Goal: Obtain resource: Download file/media

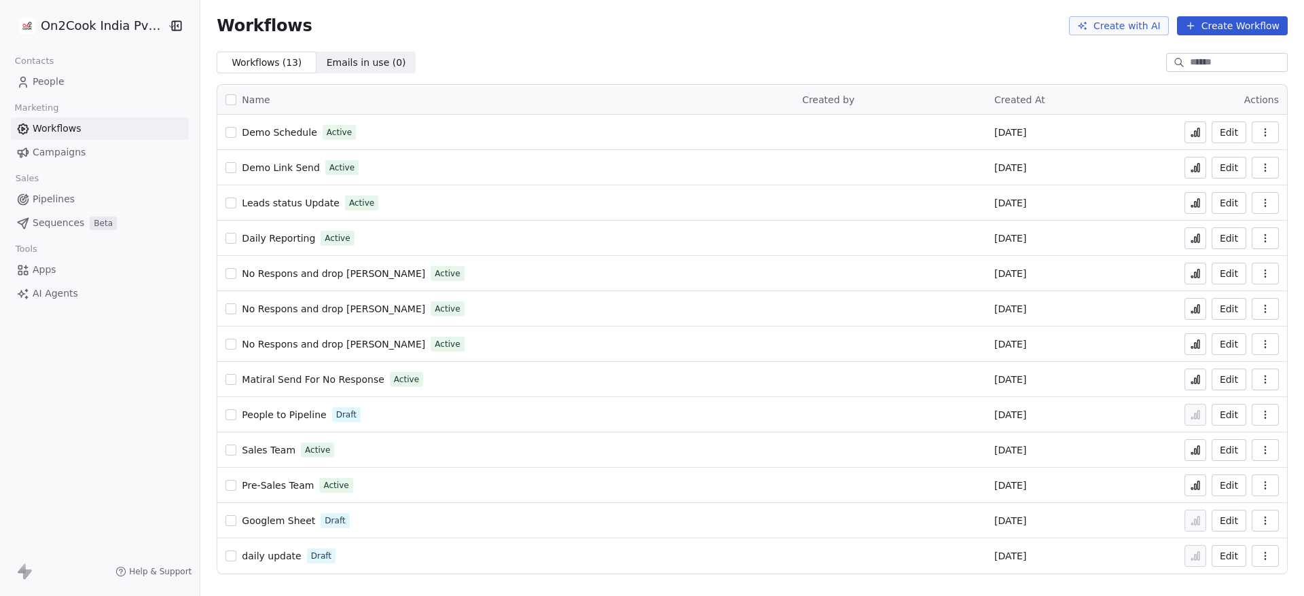
drag, startPoint x: 0, startPoint y: 0, endPoint x: 69, endPoint y: 76, distance: 102.9
click at [69, 76] on link "People" at bounding box center [100, 82] width 178 height 22
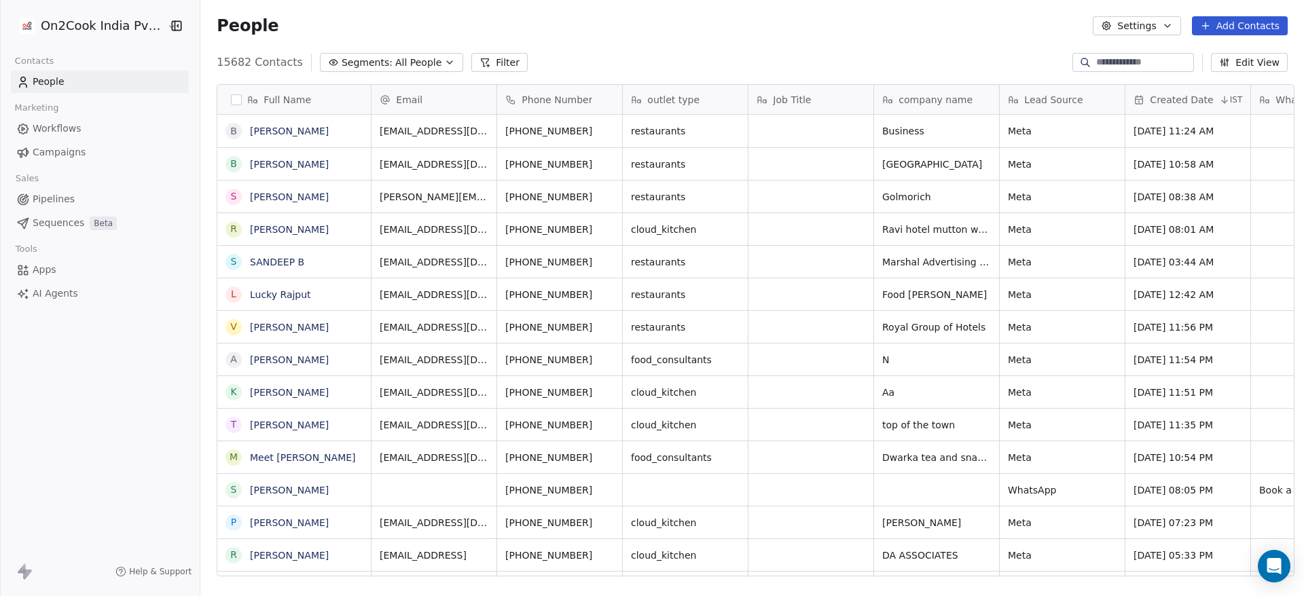
scroll to position [509, 1094]
click at [480, 65] on button "Filter" at bounding box center [499, 62] width 56 height 19
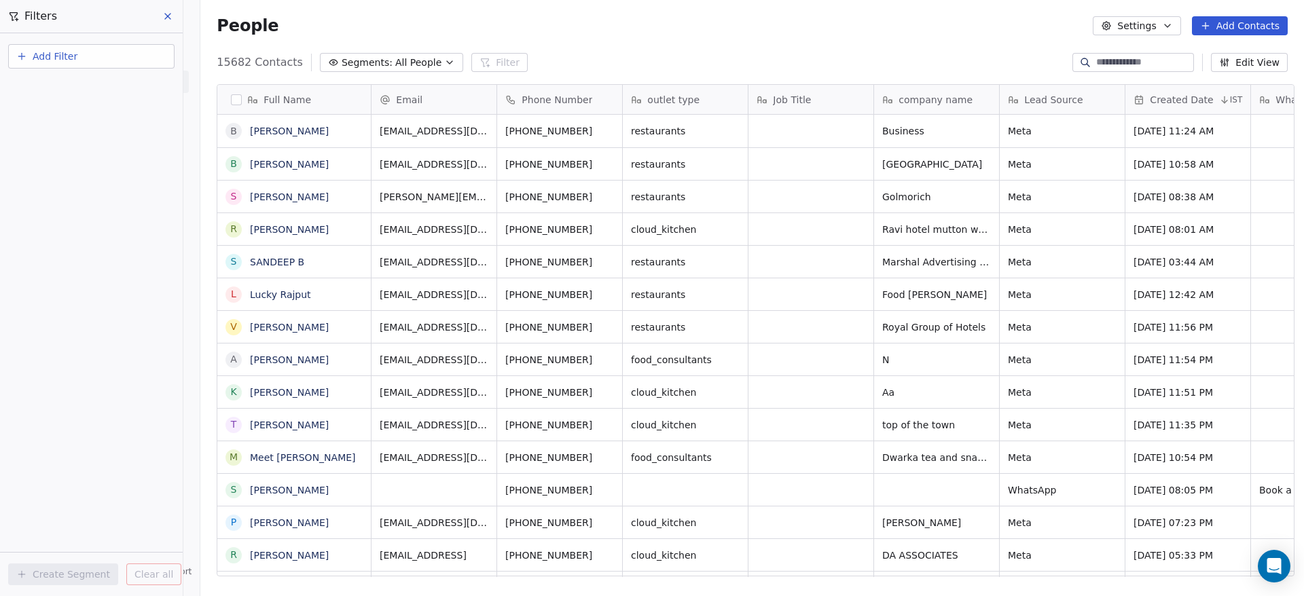
click at [103, 52] on button "Add Filter" at bounding box center [91, 56] width 166 height 24
click at [101, 84] on span "Contact properties" at bounding box center [66, 89] width 88 height 14
click at [457, 8] on html "On2Cook India Pvt. Ltd. Contacts People Marketing Workflows Campaigns Sales Pip…" at bounding box center [652, 298] width 1304 height 596
click at [231, 96] on button "button" at bounding box center [236, 99] width 11 height 11
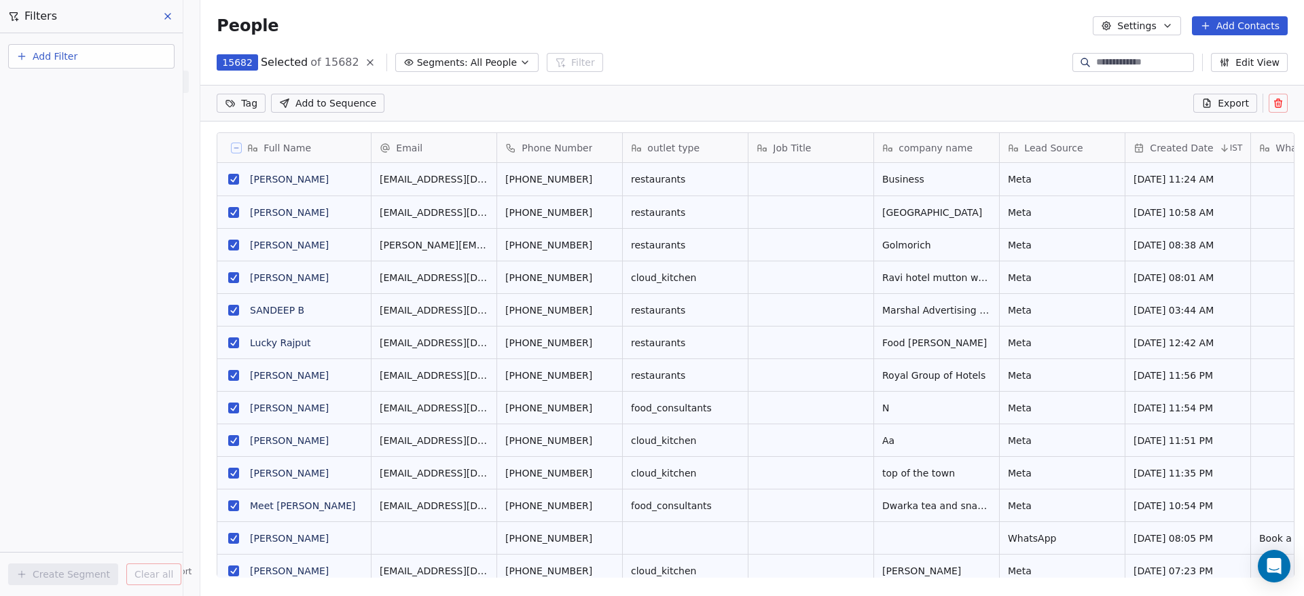
scroll to position [461, 1094]
click at [1236, 103] on span "Export" at bounding box center [1233, 103] width 31 height 14
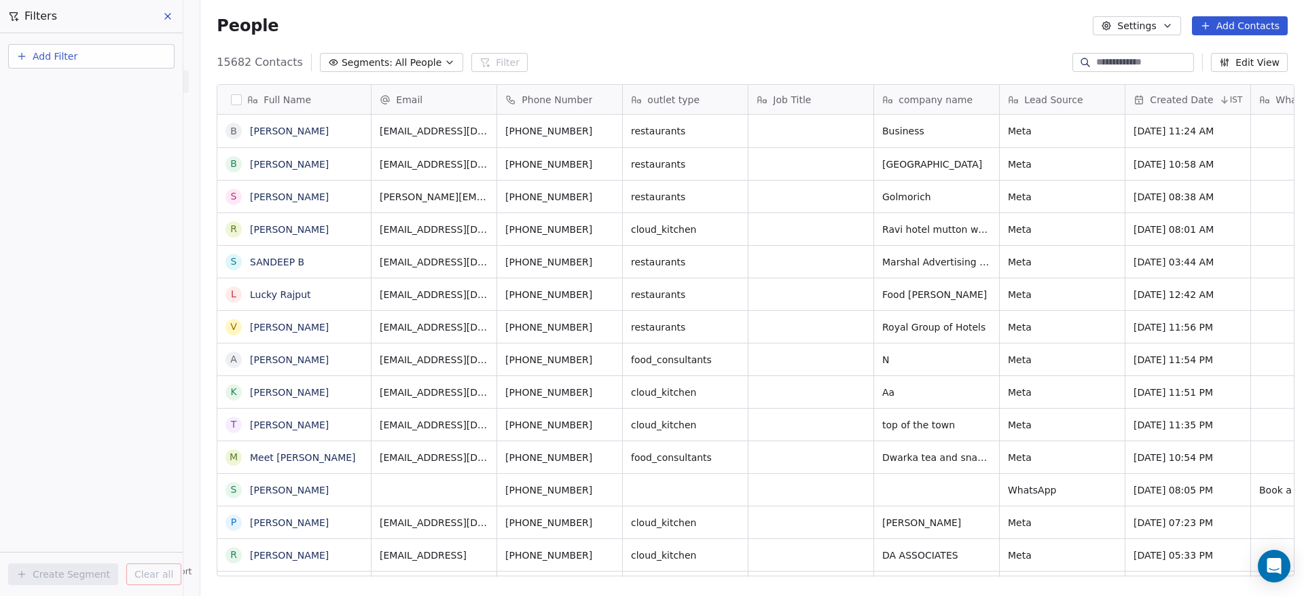
scroll to position [509, 1094]
click at [168, 12] on icon at bounding box center [167, 16] width 11 height 11
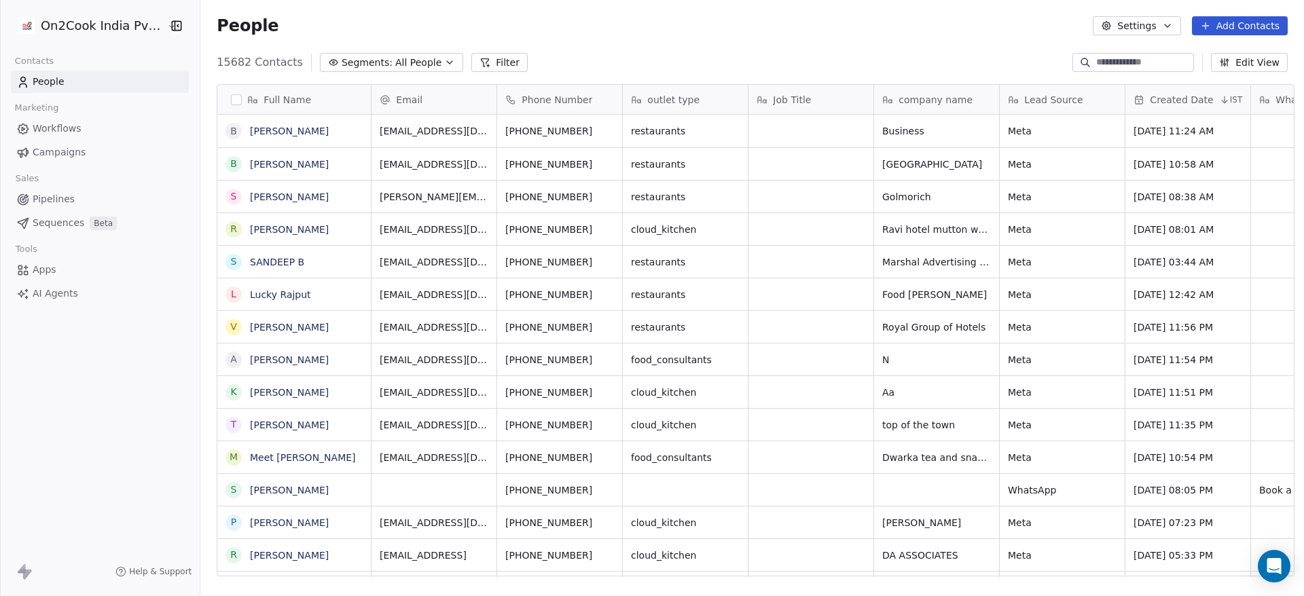
click at [1165, 24] on button "Settings" at bounding box center [1137, 25] width 88 height 19
click at [1167, 112] on div "Export" at bounding box center [1166, 120] width 121 height 22
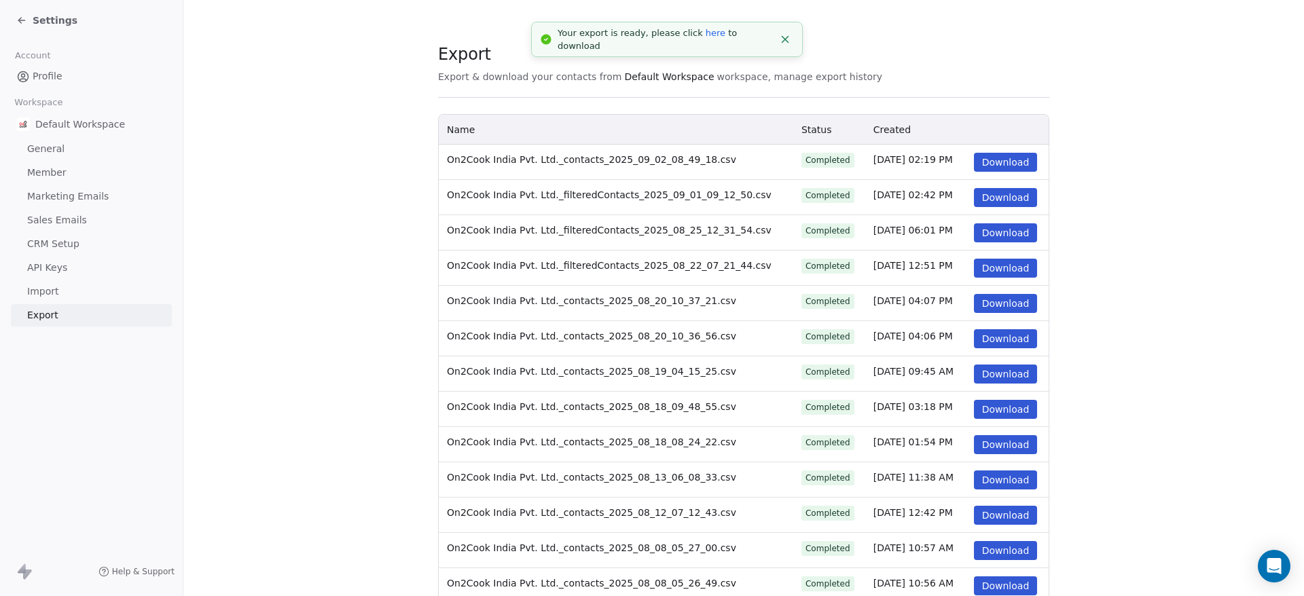
click at [706, 35] on link "here" at bounding box center [716, 33] width 20 height 10
